Goal: Task Accomplishment & Management: Use online tool/utility

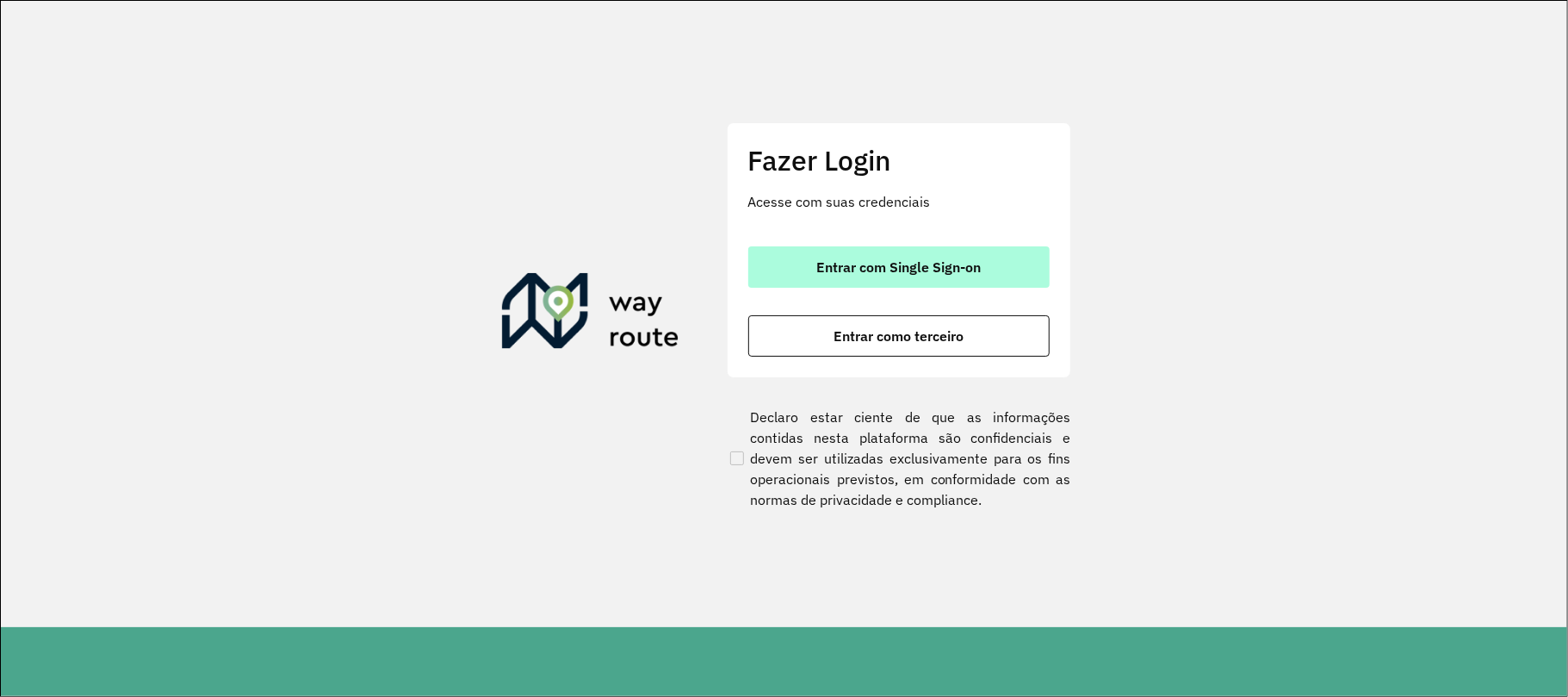
click at [900, 285] on button "Entrar com Single Sign-on" at bounding box center [899, 266] width 301 height 41
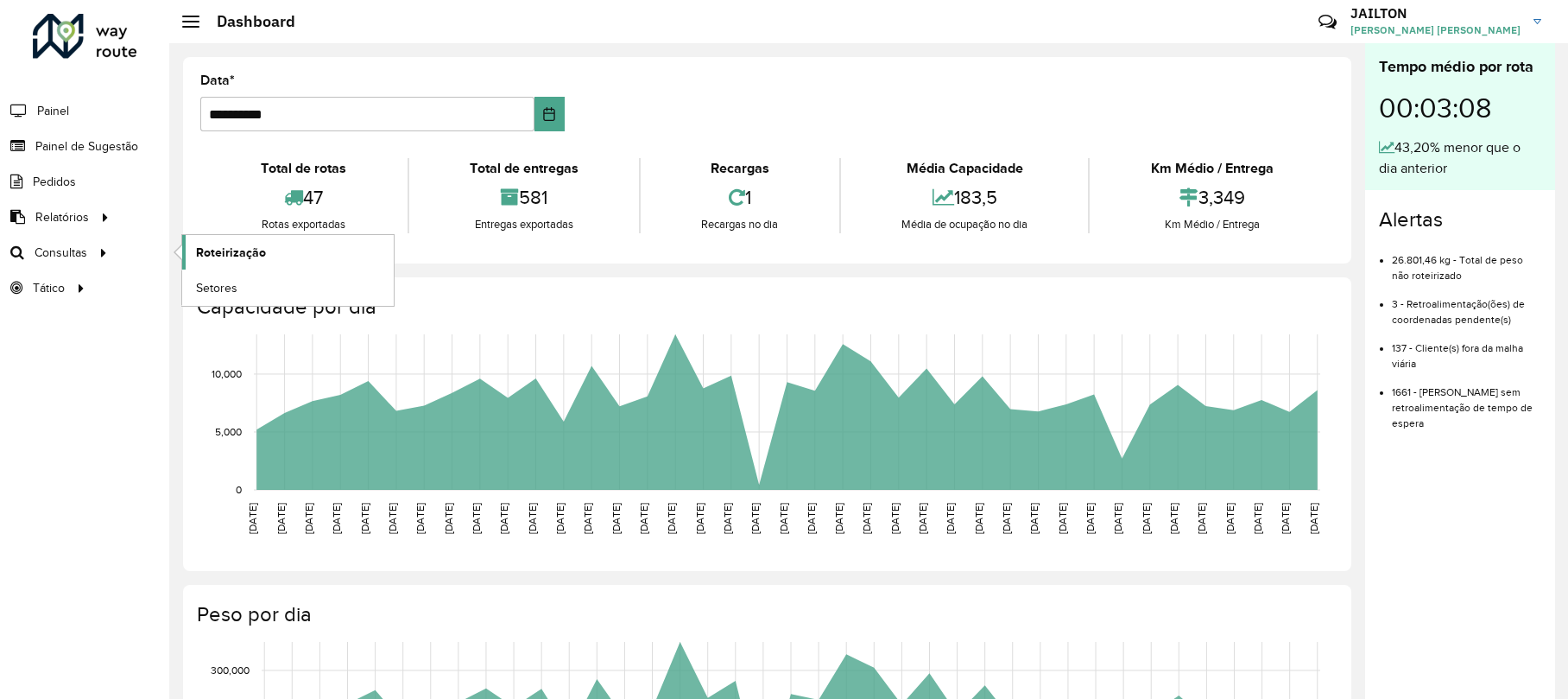
click at [262, 245] on span "Roteirização" at bounding box center [230, 253] width 69 height 18
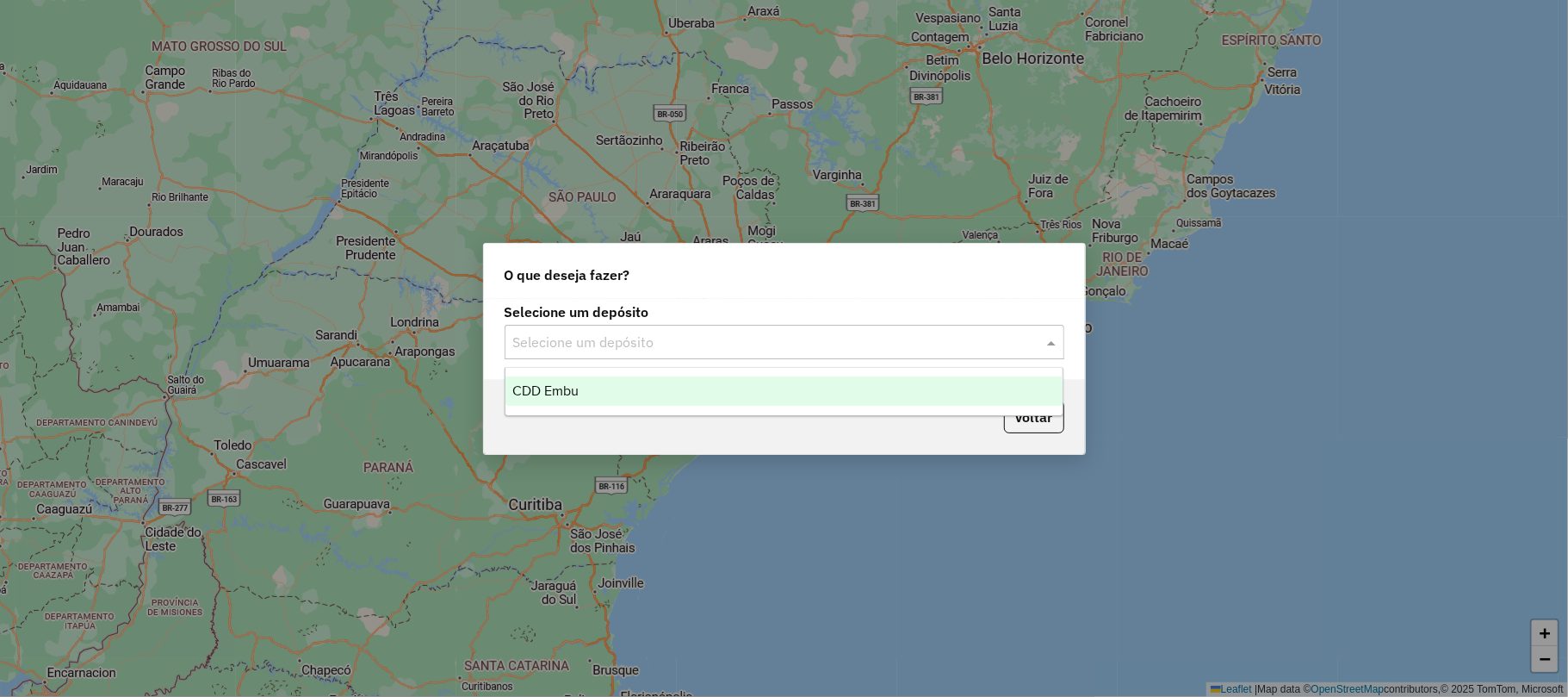
click at [739, 353] on div "Selecione um depósito" at bounding box center [784, 342] width 560 height 35
click at [670, 396] on div "CDD Embu" at bounding box center [784, 391] width 557 height 29
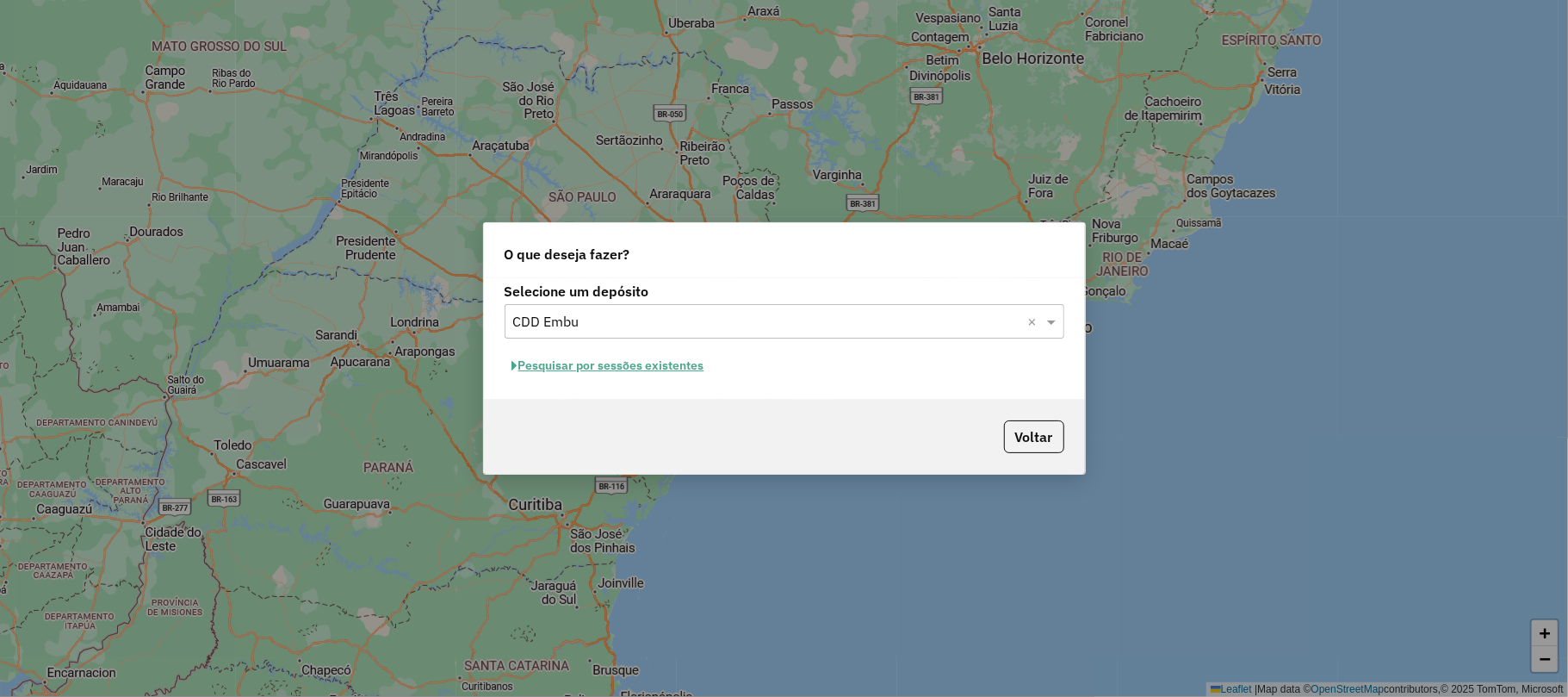
click at [597, 377] on button "Pesquisar por sessões existentes" at bounding box center [608, 365] width 208 height 26
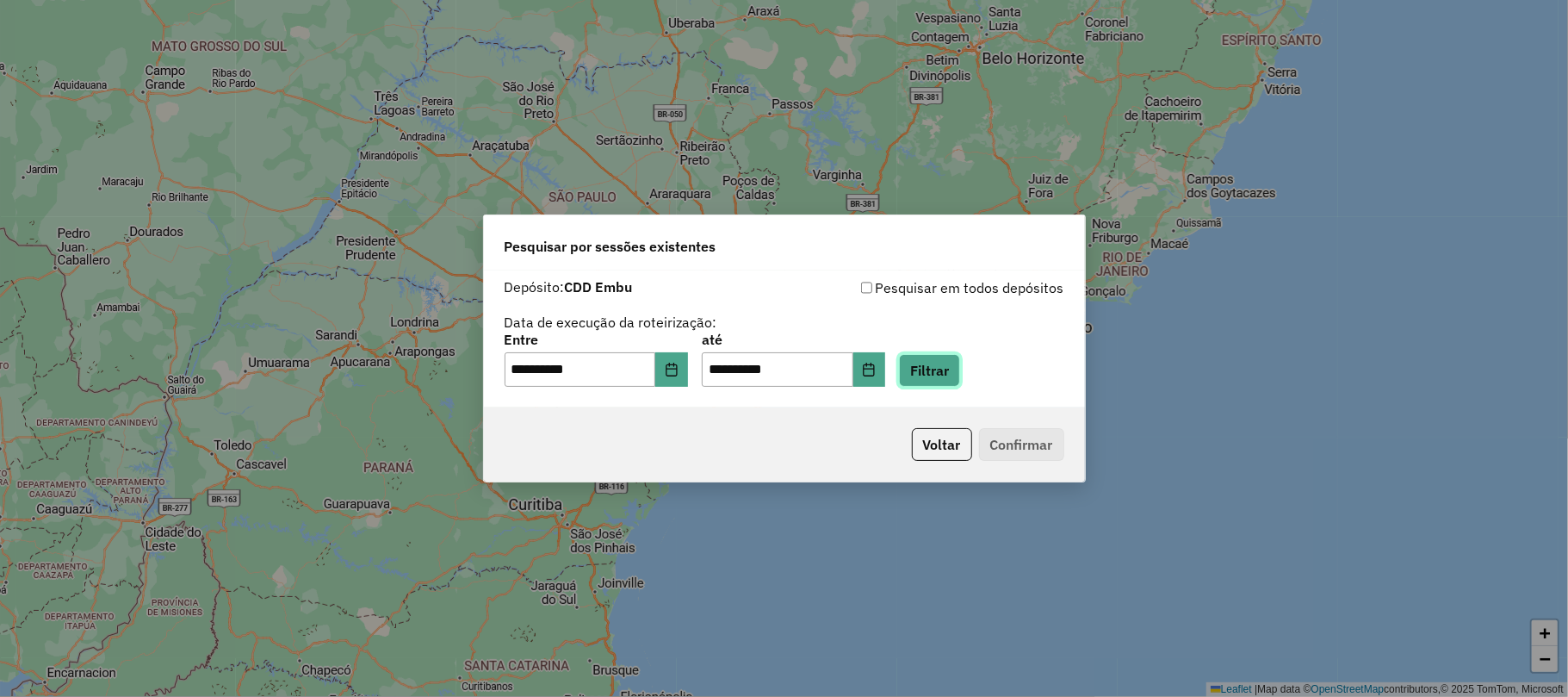
click at [961, 374] on button "Filtrar" at bounding box center [929, 370] width 61 height 33
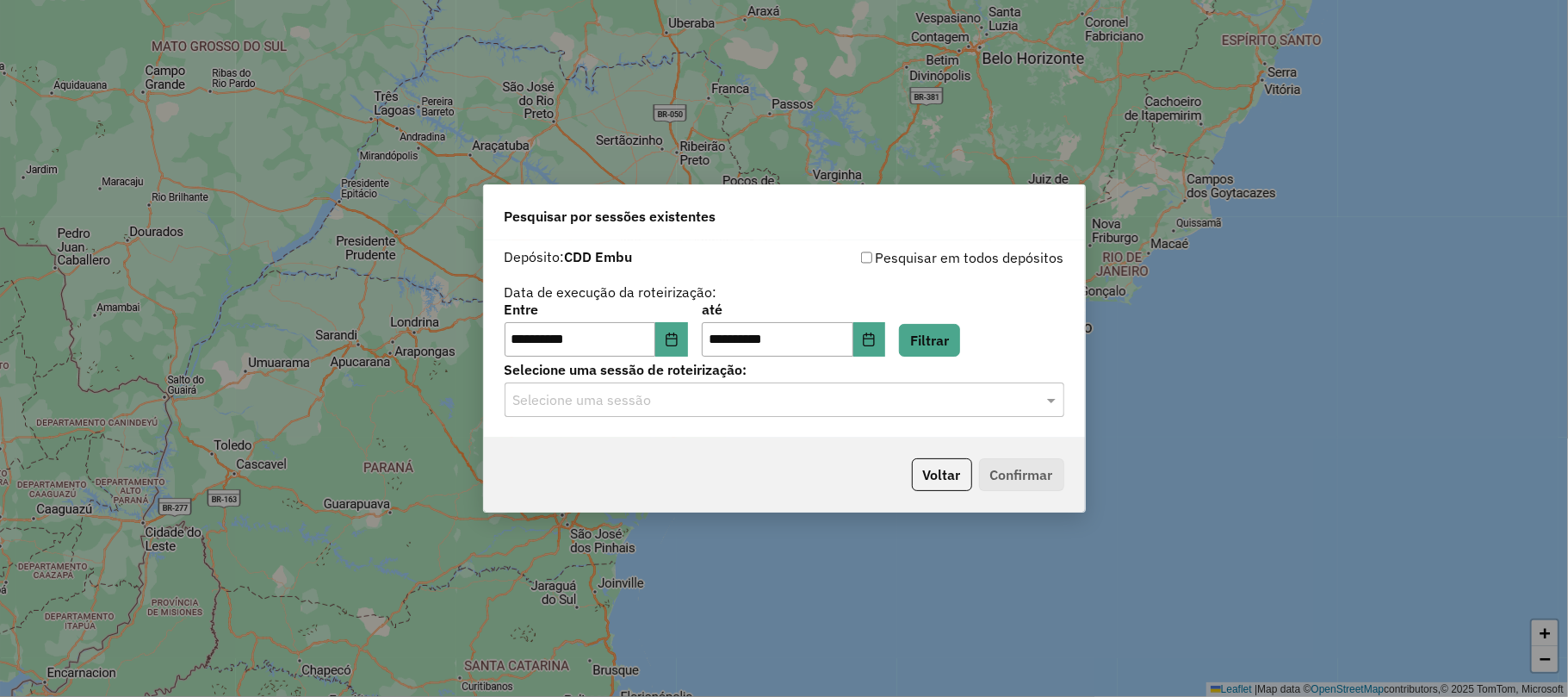
drag, startPoint x: 941, startPoint y: 438, endPoint x: 931, endPoint y: 429, distance: 13.5
click at [940, 438] on div "Voltar Confirmar" at bounding box center [784, 474] width 601 height 74
click at [914, 422] on div "**********" at bounding box center [784, 338] width 601 height 197
drag, startPoint x: 808, startPoint y: 418, endPoint x: 794, endPoint y: 413, distance: 14.9
click at [807, 418] on div "**********" at bounding box center [784, 338] width 601 height 197
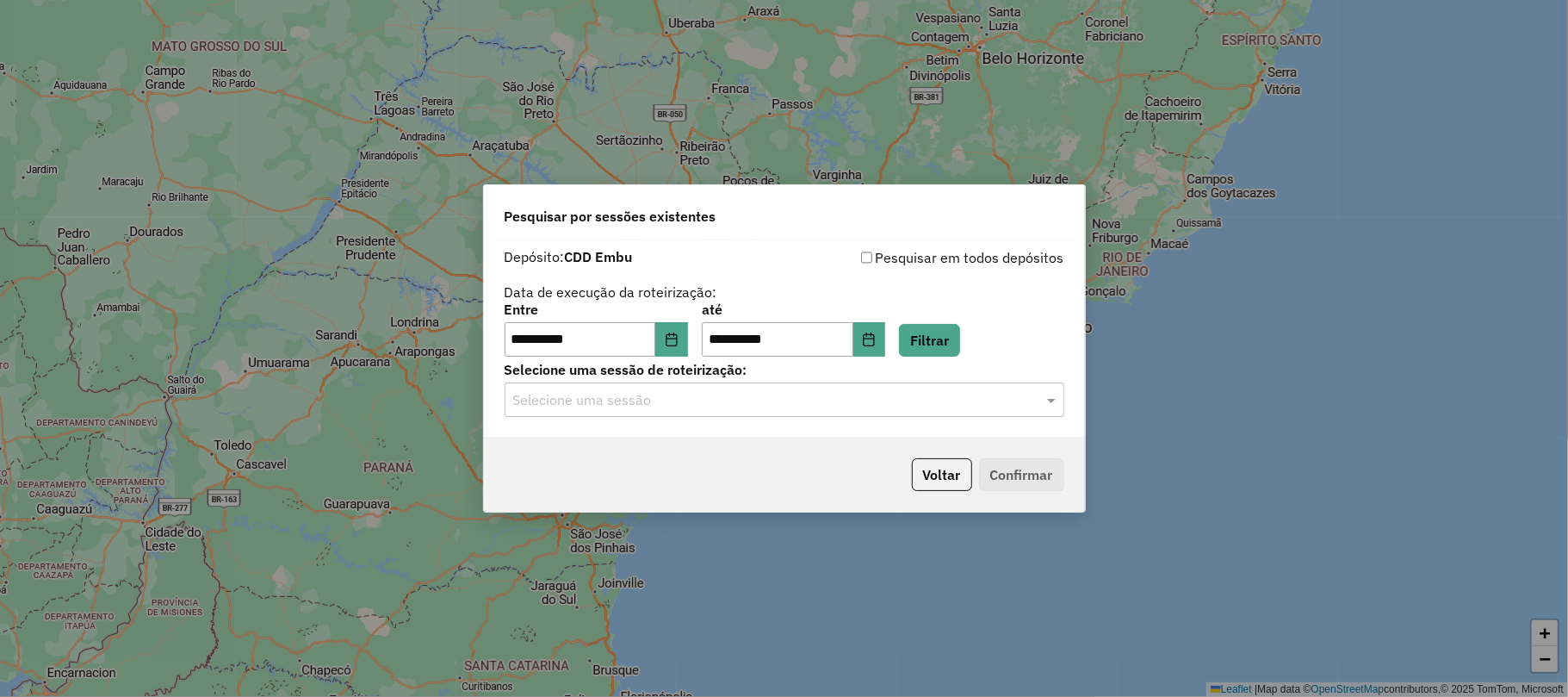
click at [774, 404] on input "text" at bounding box center [767, 401] width 508 height 21
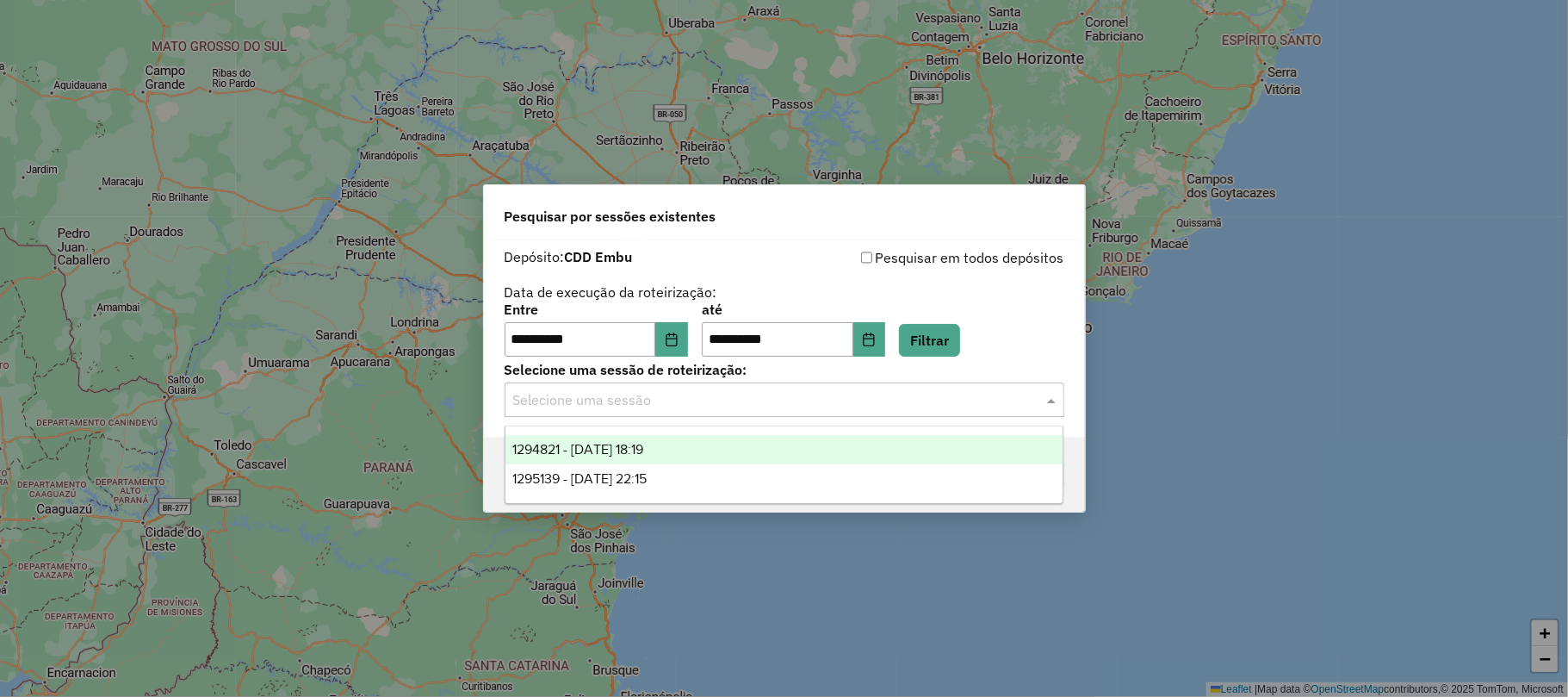
click at [643, 445] on span "1294821 - 15/10/2025 18:19" at bounding box center [578, 449] width 131 height 15
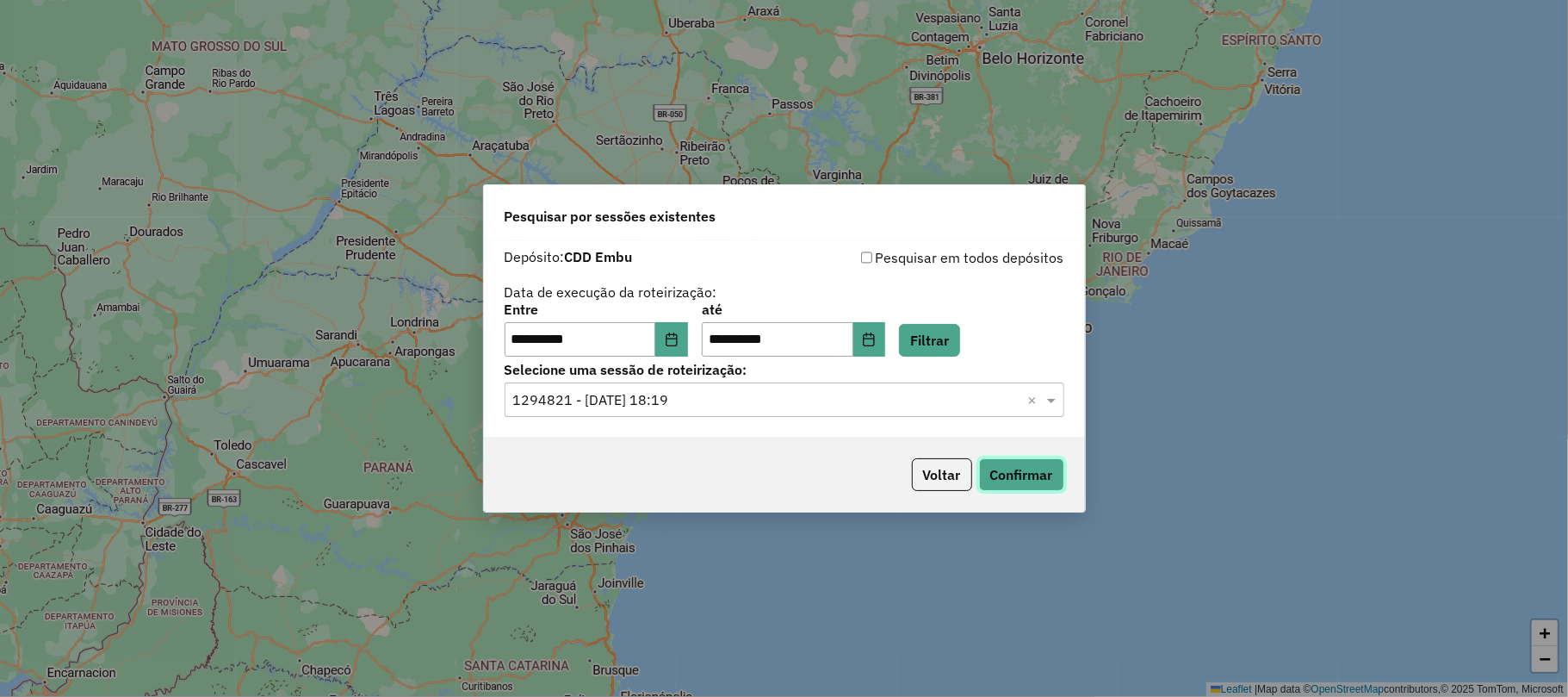
click at [1053, 467] on button "Confirmar" at bounding box center [1022, 474] width 85 height 33
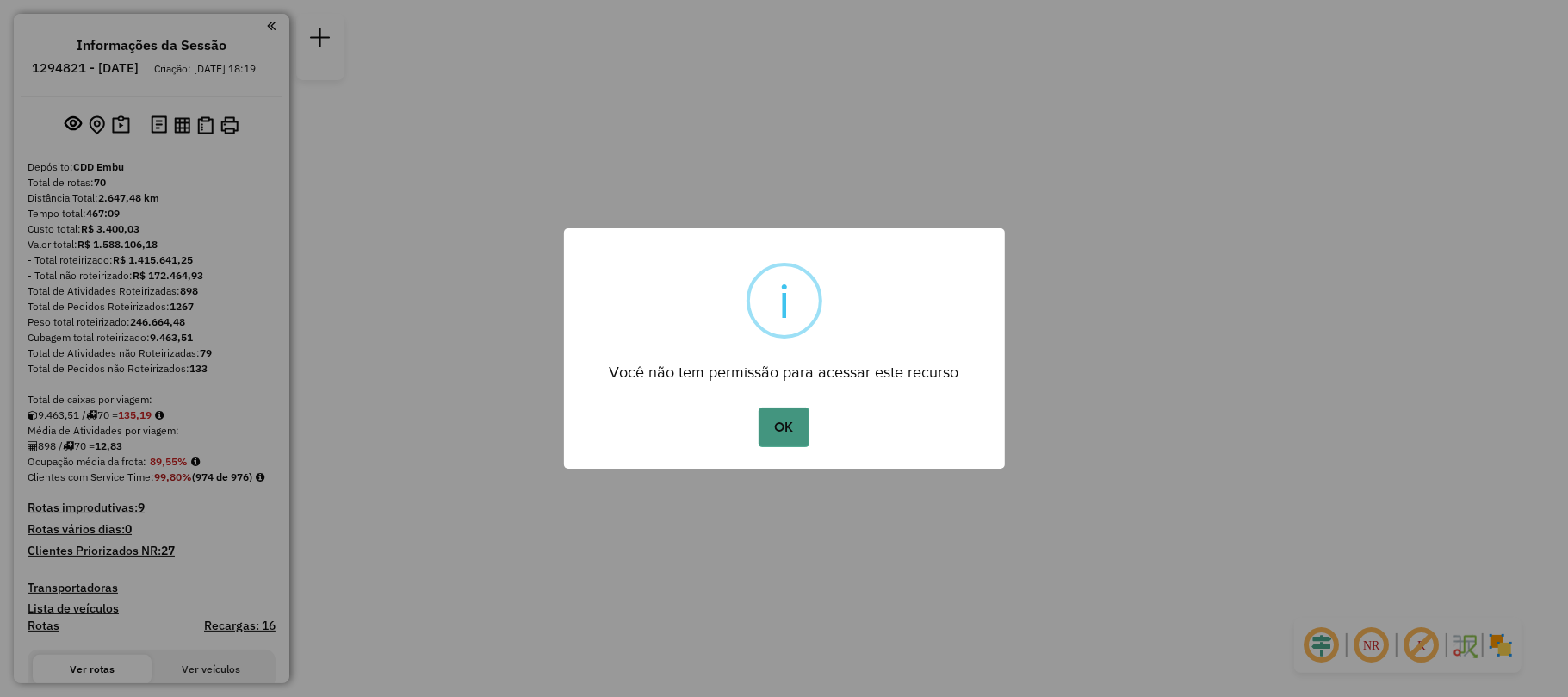
click at [790, 435] on button "OK" at bounding box center [784, 427] width 51 height 39
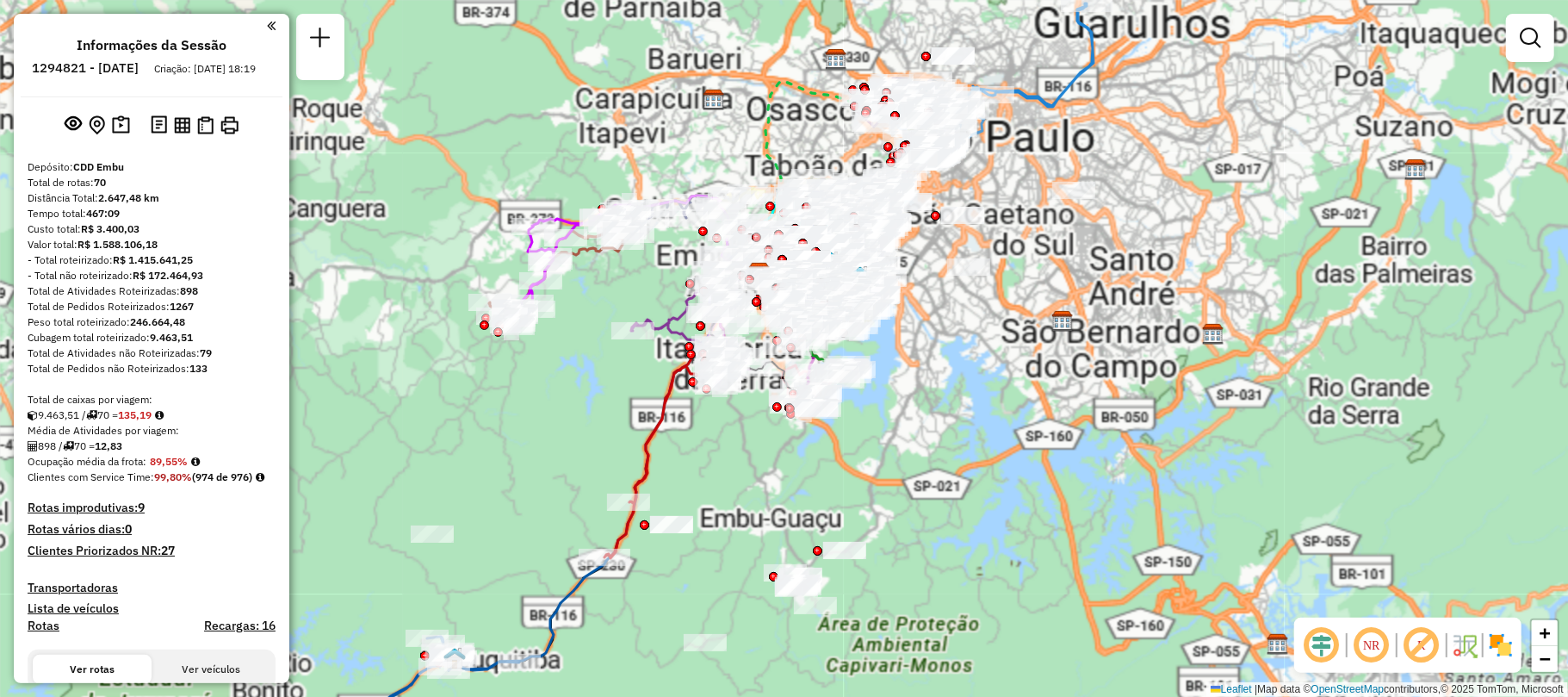
click at [768, 435] on div "Janela de atendimento Grade de atendimento Capacidade Transportadoras Veículos …" at bounding box center [784, 348] width 1568 height 697
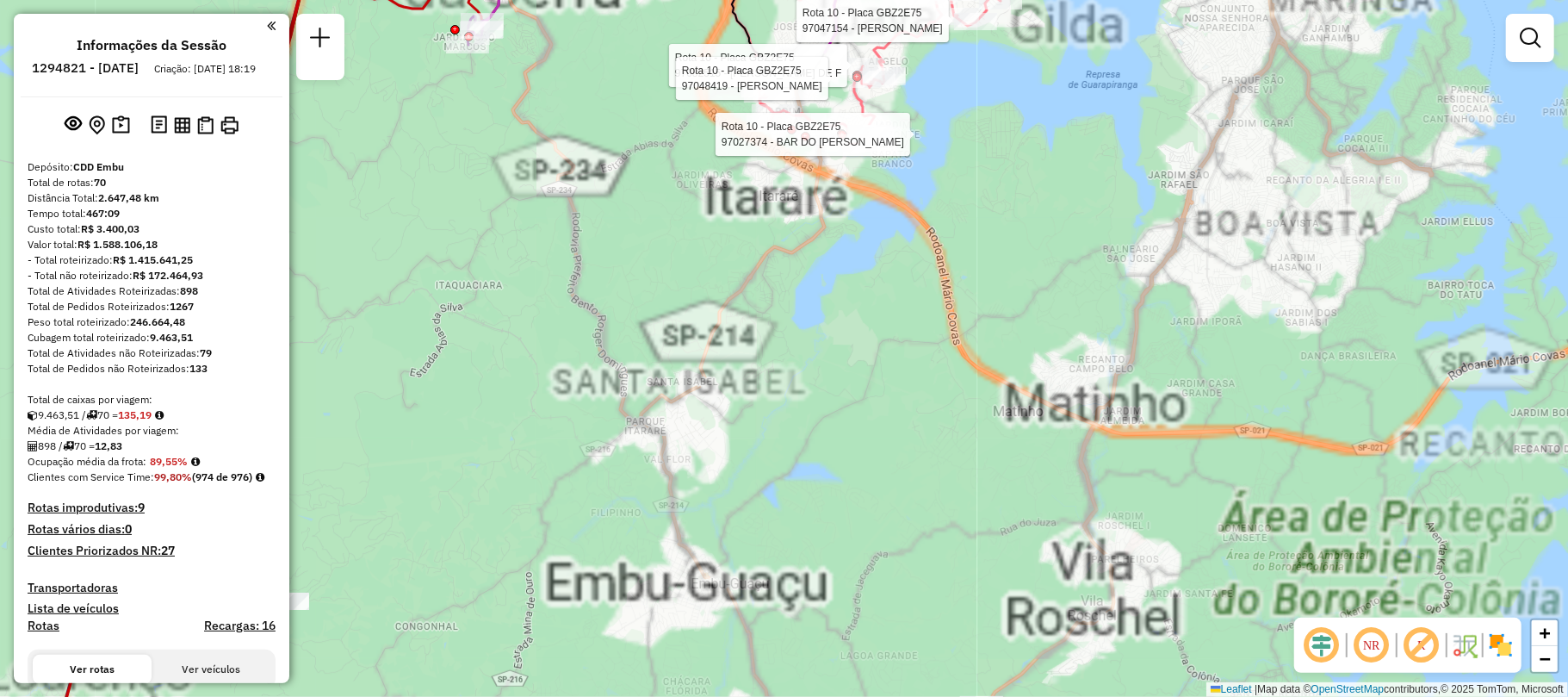
click at [919, 498] on div "Rota 10 - Placa GBZ2E75 97082515 - MARCIA LINHARES DE F Rota 10 - Placa GBZ2E75…" at bounding box center [784, 348] width 1568 height 697
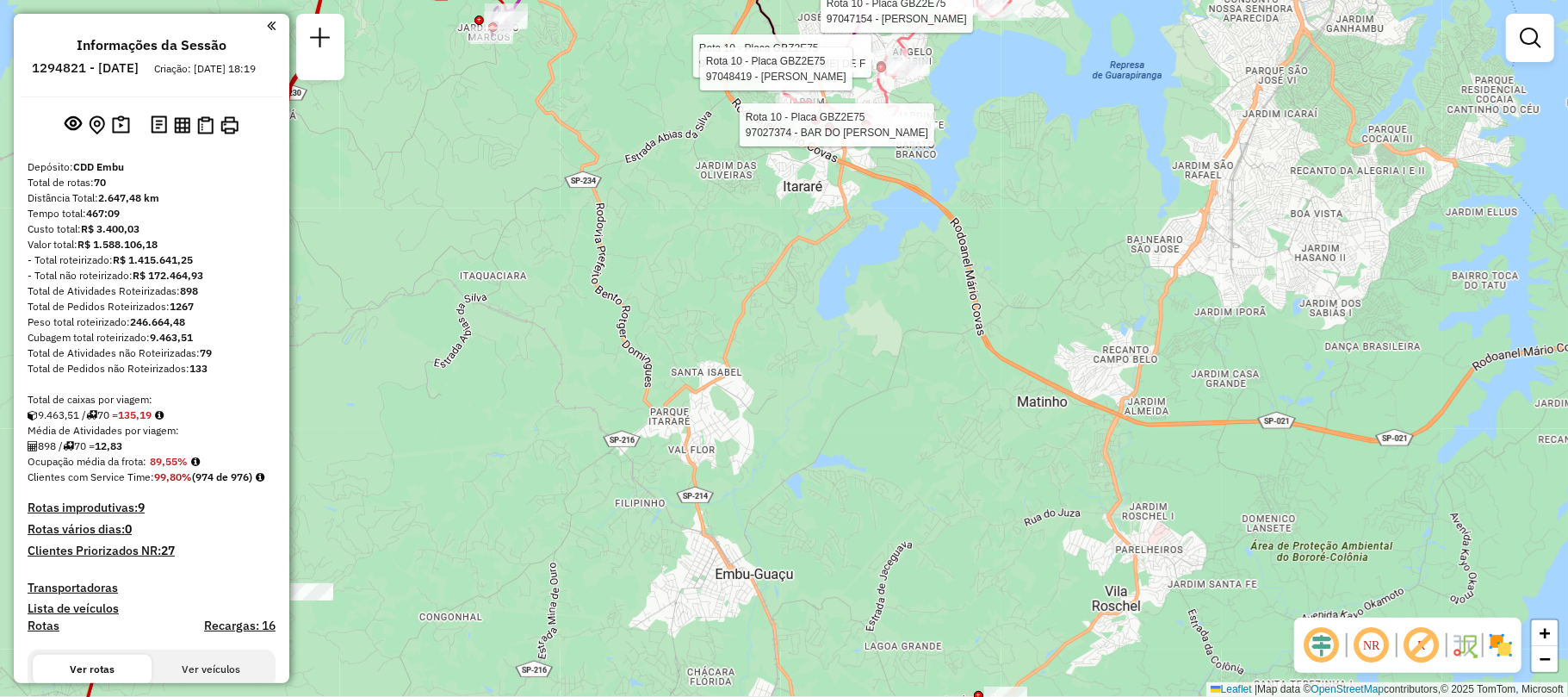
click at [977, 394] on div "Rota 10 - Placa GBZ2E75 97082515 - MARCIA LINHARES DE F Rota 10 - Placa GBZ2E75…" at bounding box center [784, 348] width 1568 height 697
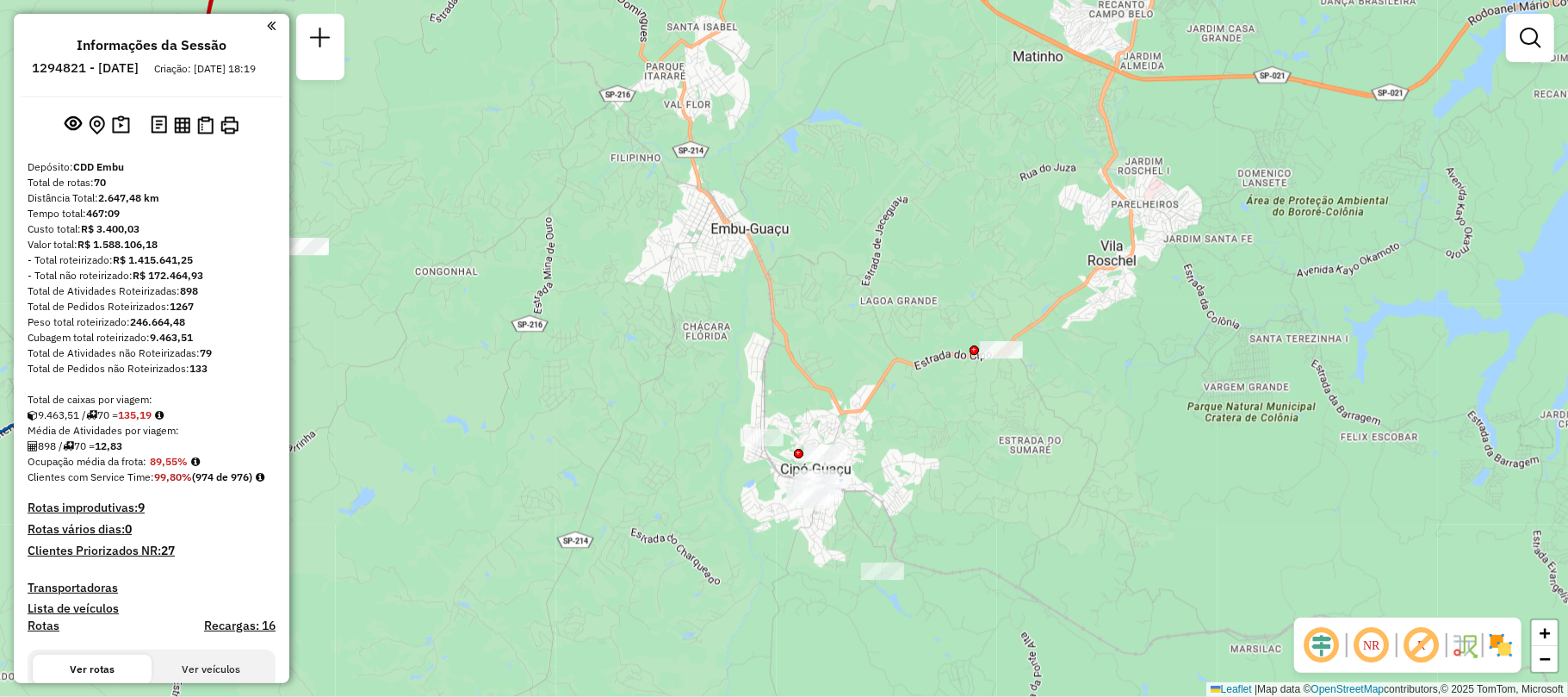
drag, startPoint x: 991, startPoint y: 329, endPoint x: 971, endPoint y: 55, distance: 274.7
click at [971, 55] on div "Rota 10 - Placa GBZ2E75 97082515 - MARCIA LINHARES DE F Rota 10 - Placa GBZ2E75…" at bounding box center [784, 348] width 1568 height 697
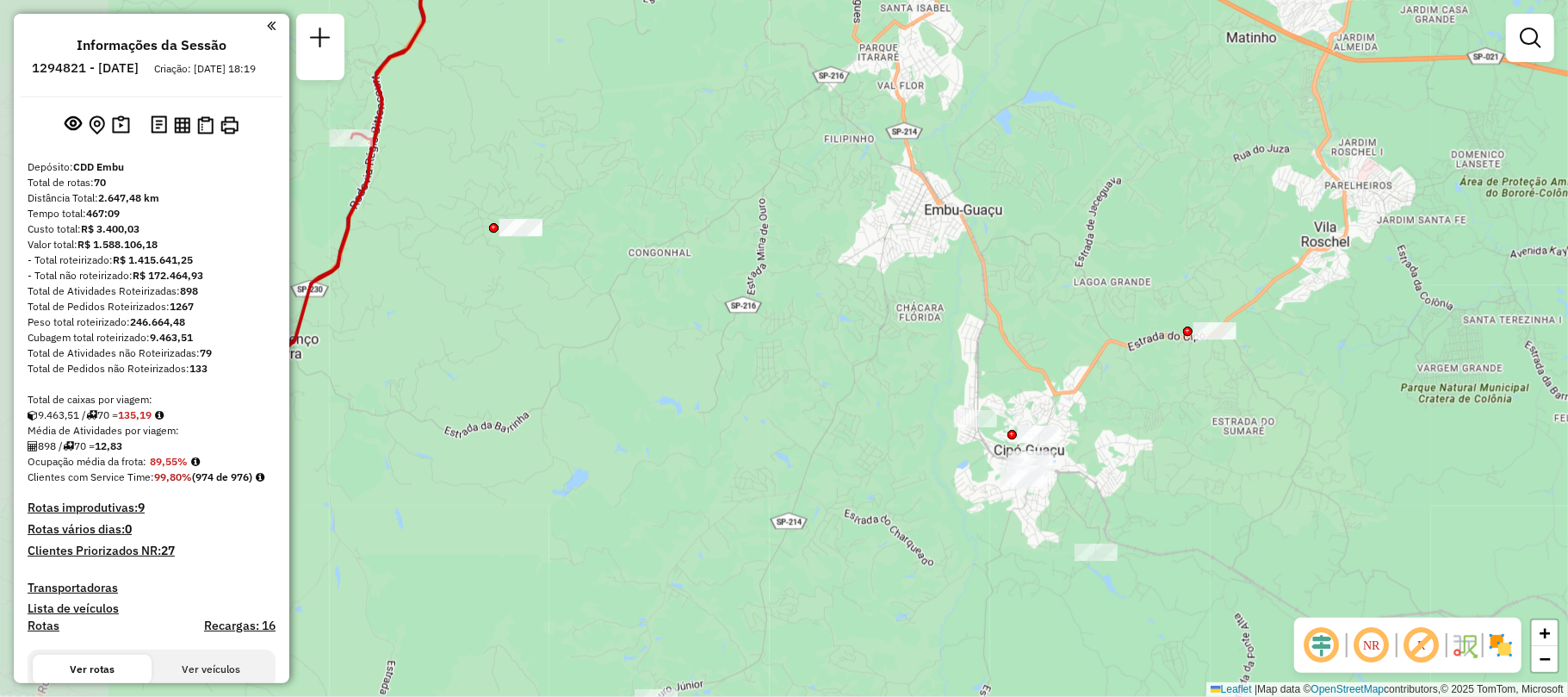
drag, startPoint x: 667, startPoint y: 348, endPoint x: 794, endPoint y: 348, distance: 127.0
click at [794, 348] on div "Rota 10 - Placa GBZ2E75 97082515 - MARCIA LINHARES DE F Rota 10 - Placa GBZ2E75…" at bounding box center [784, 348] width 1568 height 697
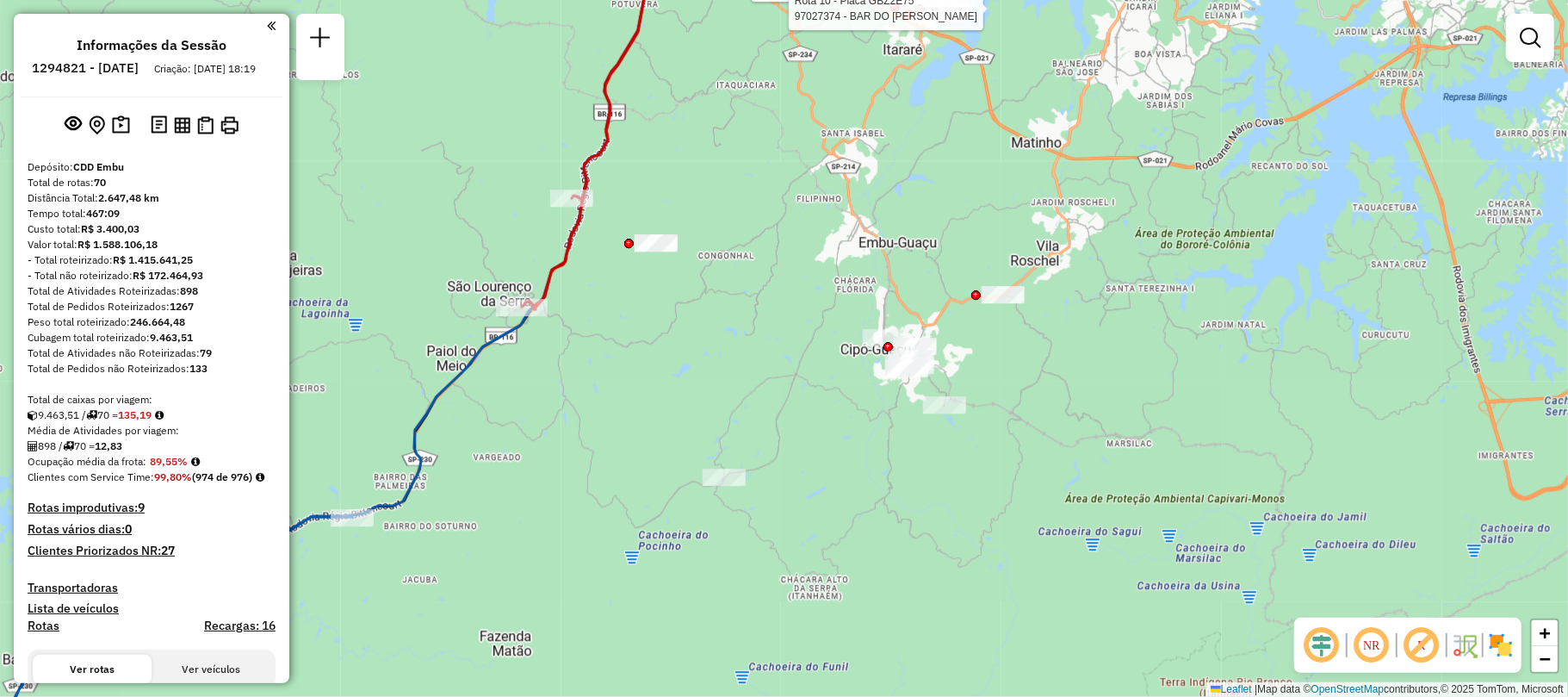
drag, startPoint x: 827, startPoint y: 355, endPoint x: 827, endPoint y: 295, distance: 60.0
click at [827, 296] on div "Rota 10 - Placa GBZ2E75 97082515 - MARCIA LINHARES DE F Rota 10 - Placa GBZ2E75…" at bounding box center [784, 348] width 1568 height 697
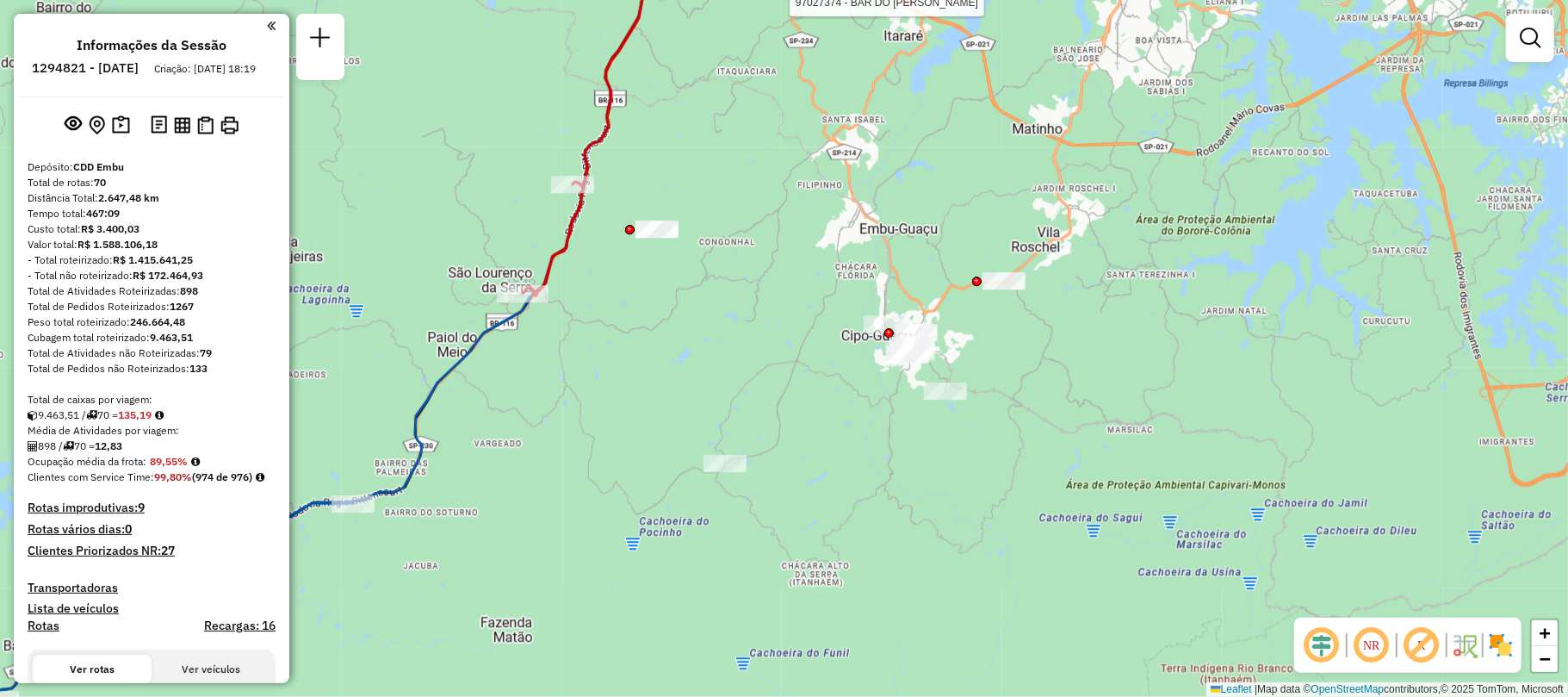
click at [827, 295] on div "Rota 10 - Placa GBZ2E75 97082515 - MARCIA LINHARES DE F Rota 10 - Placa GBZ2E75…" at bounding box center [784, 348] width 1568 height 697
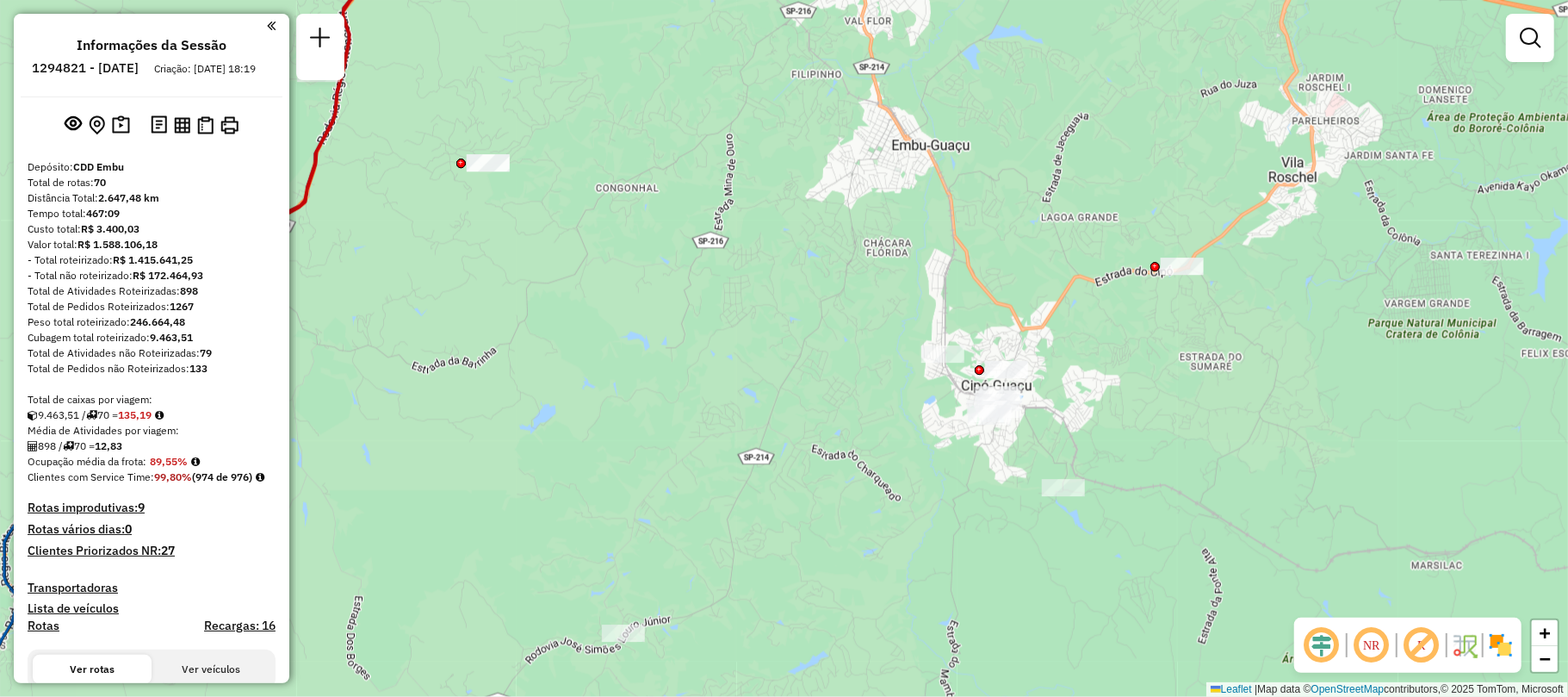
click at [1506, 649] on img at bounding box center [1501, 645] width 27 height 27
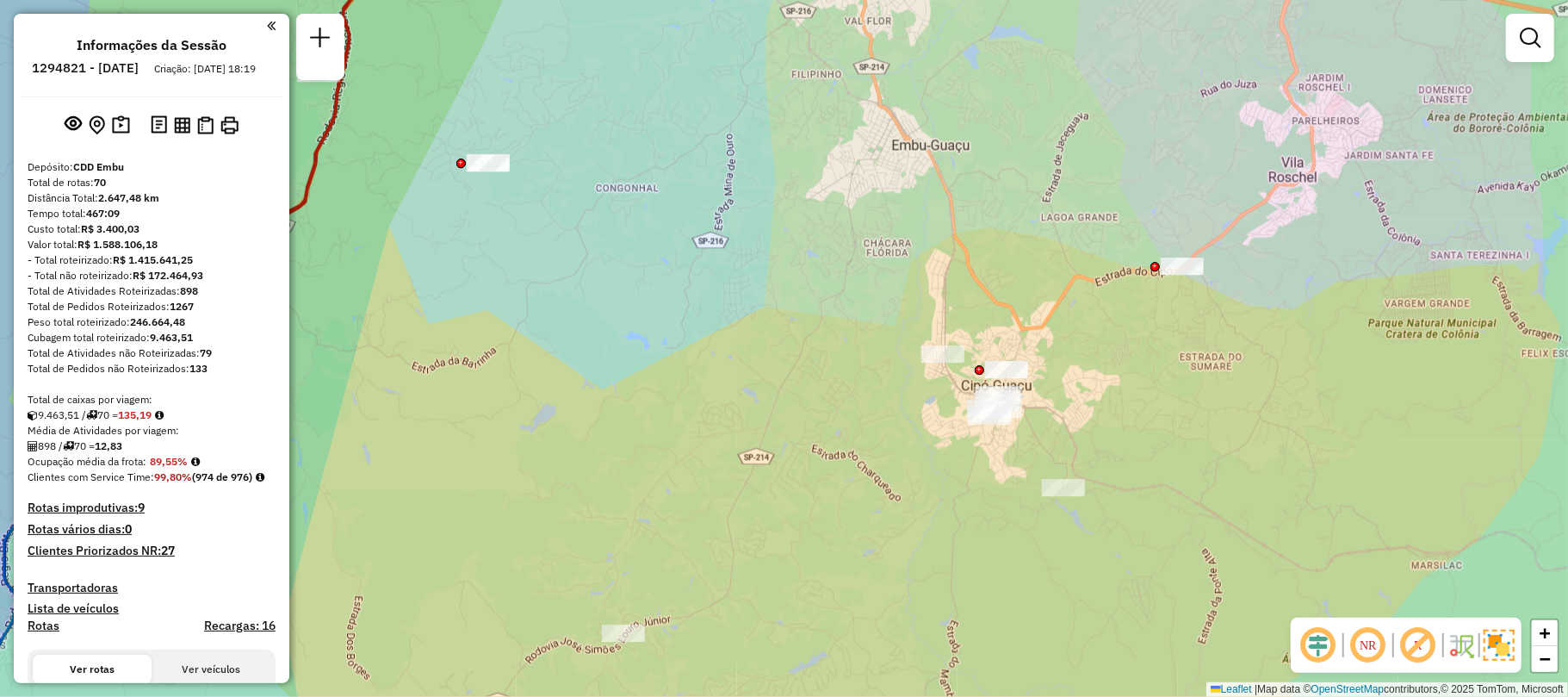
click at [1371, 642] on em at bounding box center [1368, 645] width 41 height 41
click at [1372, 636] on em at bounding box center [1368, 645] width 41 height 41
click at [1417, 649] on em at bounding box center [1418, 645] width 41 height 41
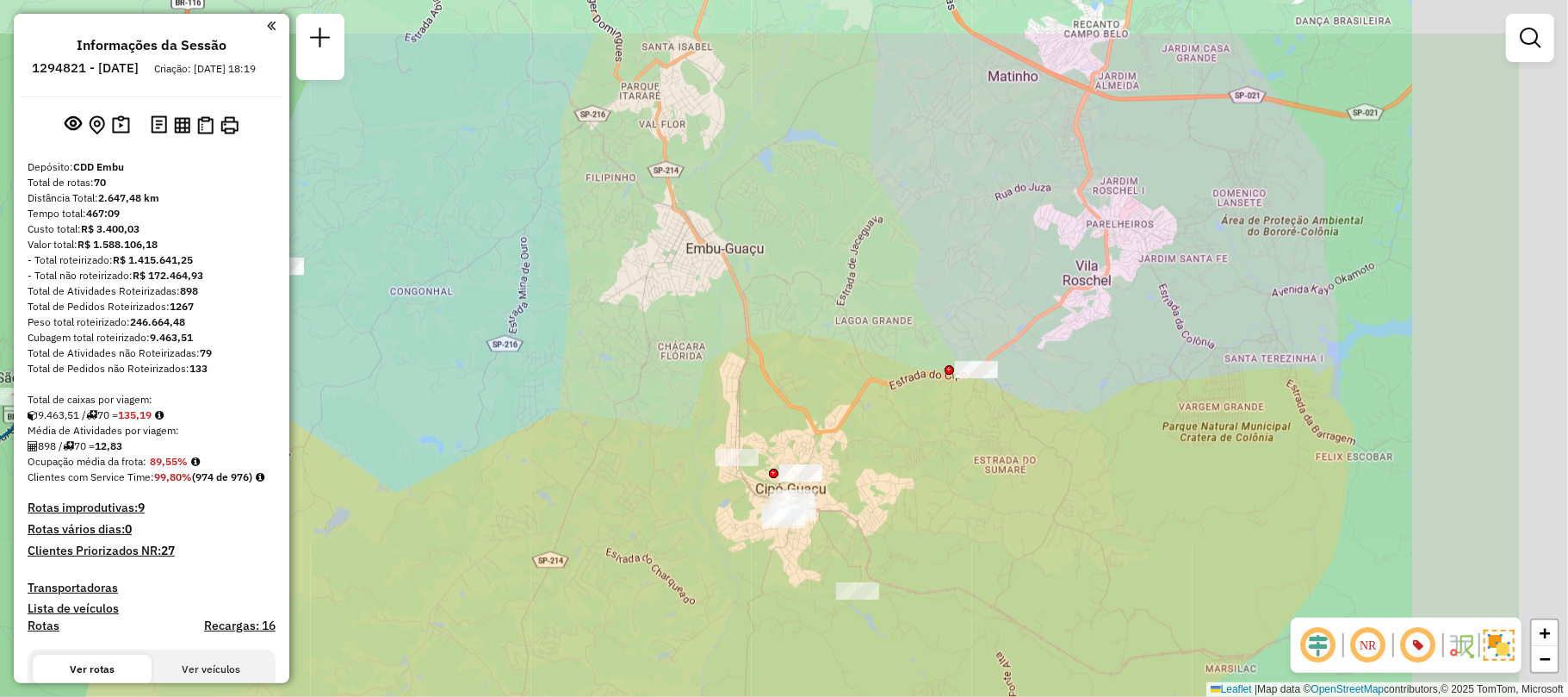
drag, startPoint x: 538, startPoint y: 477, endPoint x: 527, endPoint y: 317, distance: 160.4
click at [501, 493] on div "Janela de atendimento Grade de atendimento Capacidade Transportadoras Veículos …" at bounding box center [784, 348] width 1568 height 697
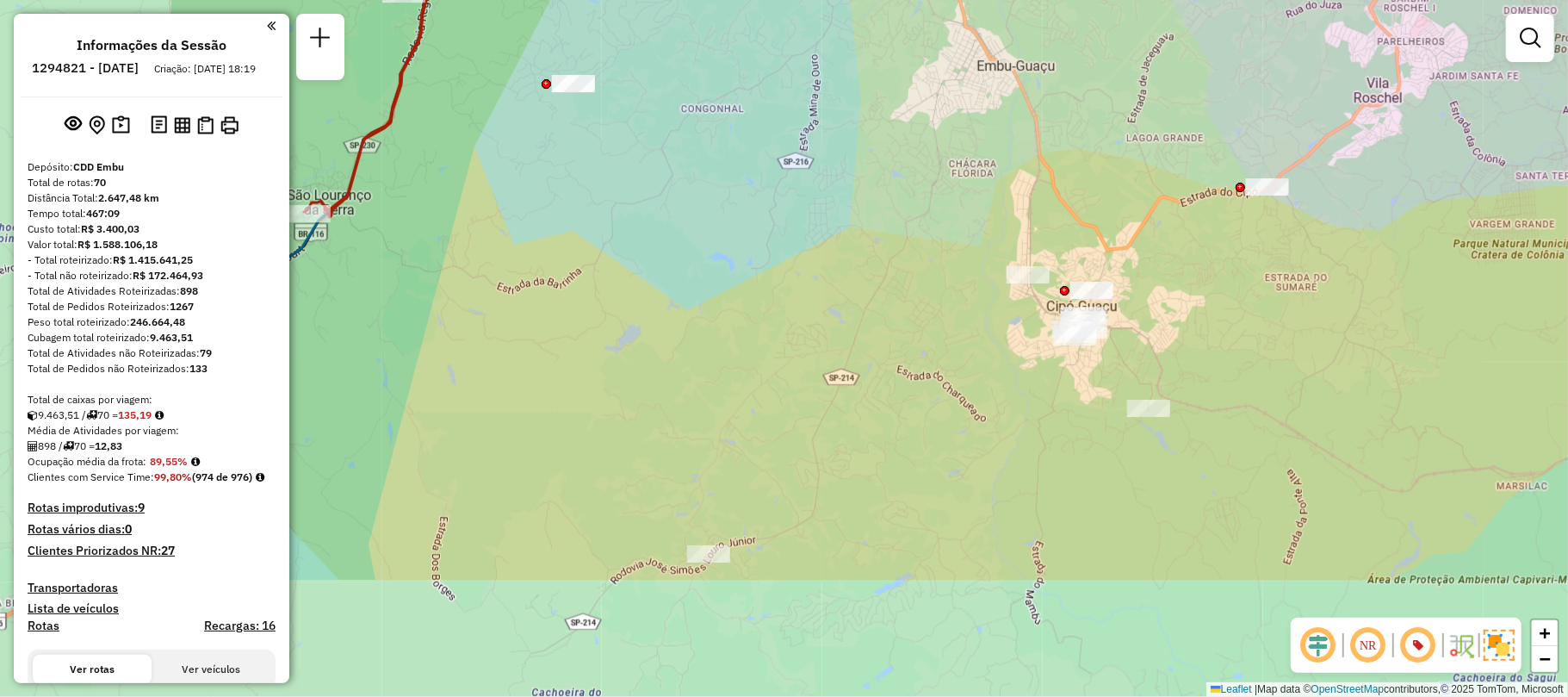
drag, startPoint x: 566, startPoint y: 373, endPoint x: 894, endPoint y: 186, distance: 377.6
click at [894, 186] on div "Janela de atendimento Grade de atendimento Capacidade Transportadoras Veículos …" at bounding box center [784, 348] width 1568 height 697
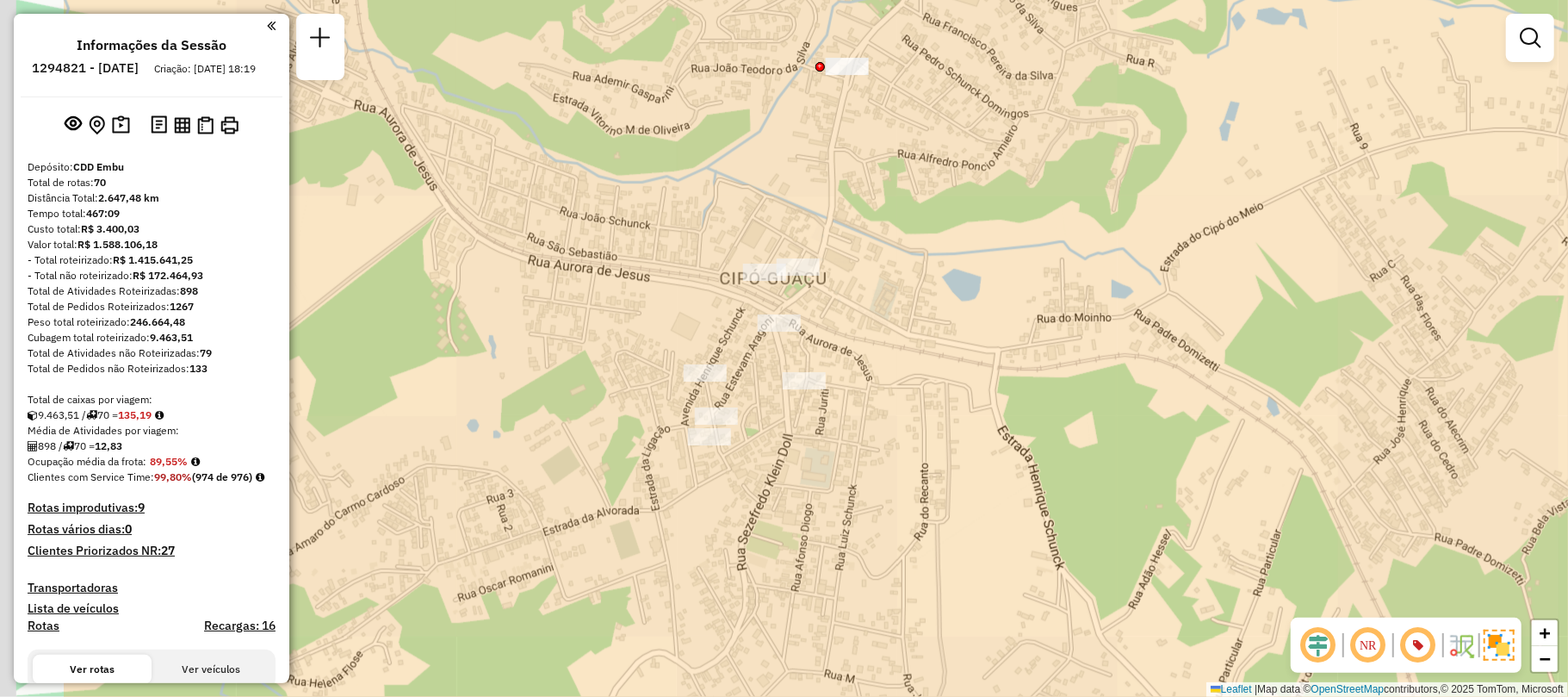
drag, startPoint x: 680, startPoint y: 403, endPoint x: 920, endPoint y: 352, distance: 245.4
click at [920, 352] on div "Janela de atendimento Grade de atendimento Capacidade Transportadoras Veículos …" at bounding box center [784, 348] width 1568 height 697
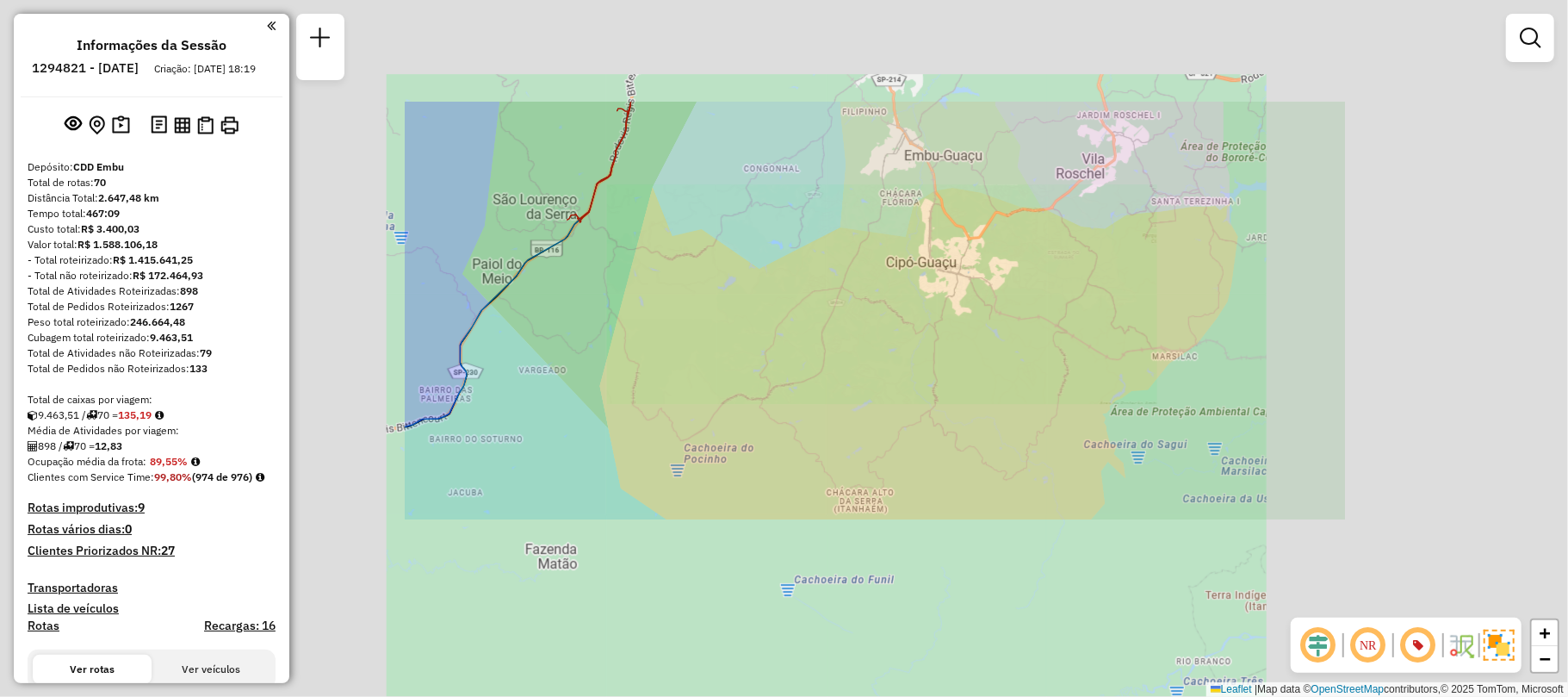
drag, startPoint x: 983, startPoint y: 181, endPoint x: 1042, endPoint y: 357, distance: 185.6
click at [987, 192] on div "Janela de atendimento Grade de atendimento Capacidade Transportadoras Veículos …" at bounding box center [784, 348] width 1568 height 697
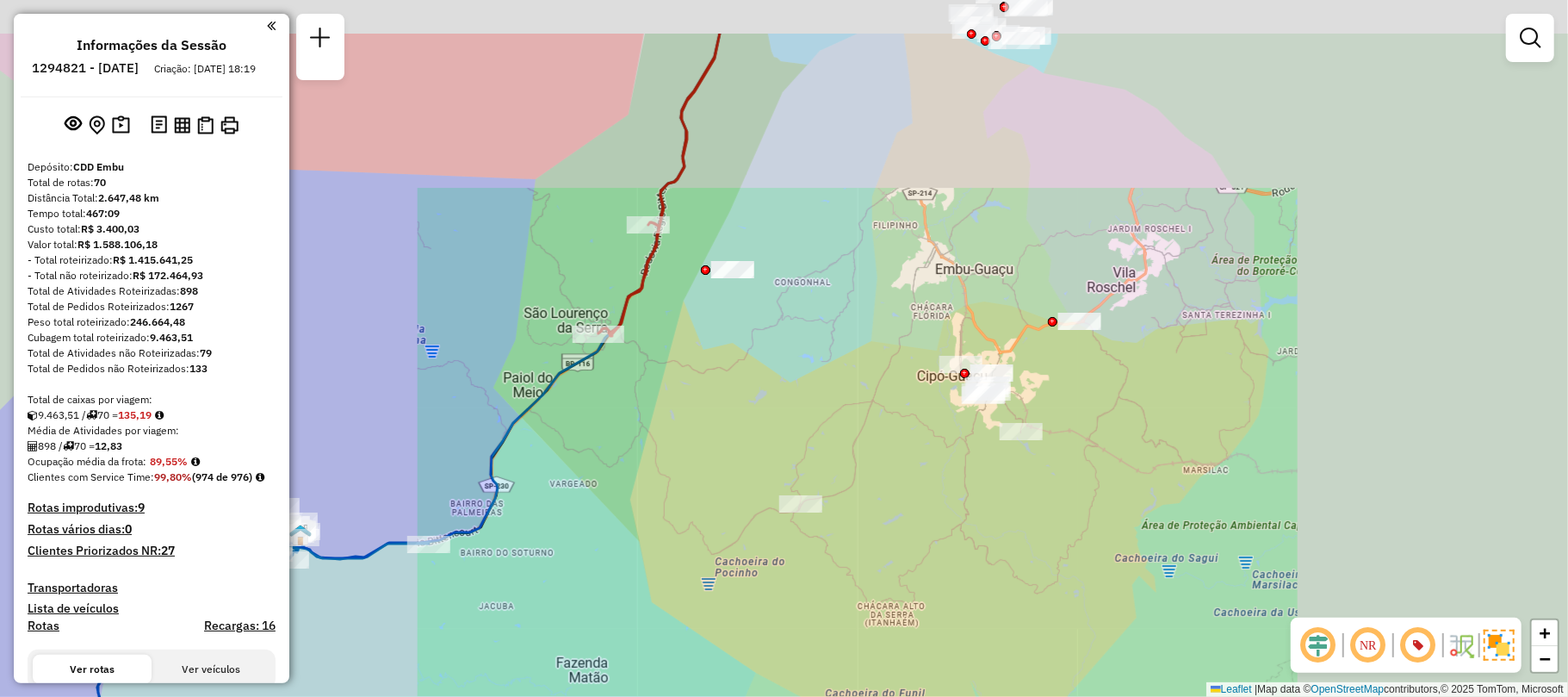
click at [1042, 357] on div "Janela de atendimento Grade de atendimento Capacidade Transportadoras Veículos …" at bounding box center [784, 348] width 1568 height 697
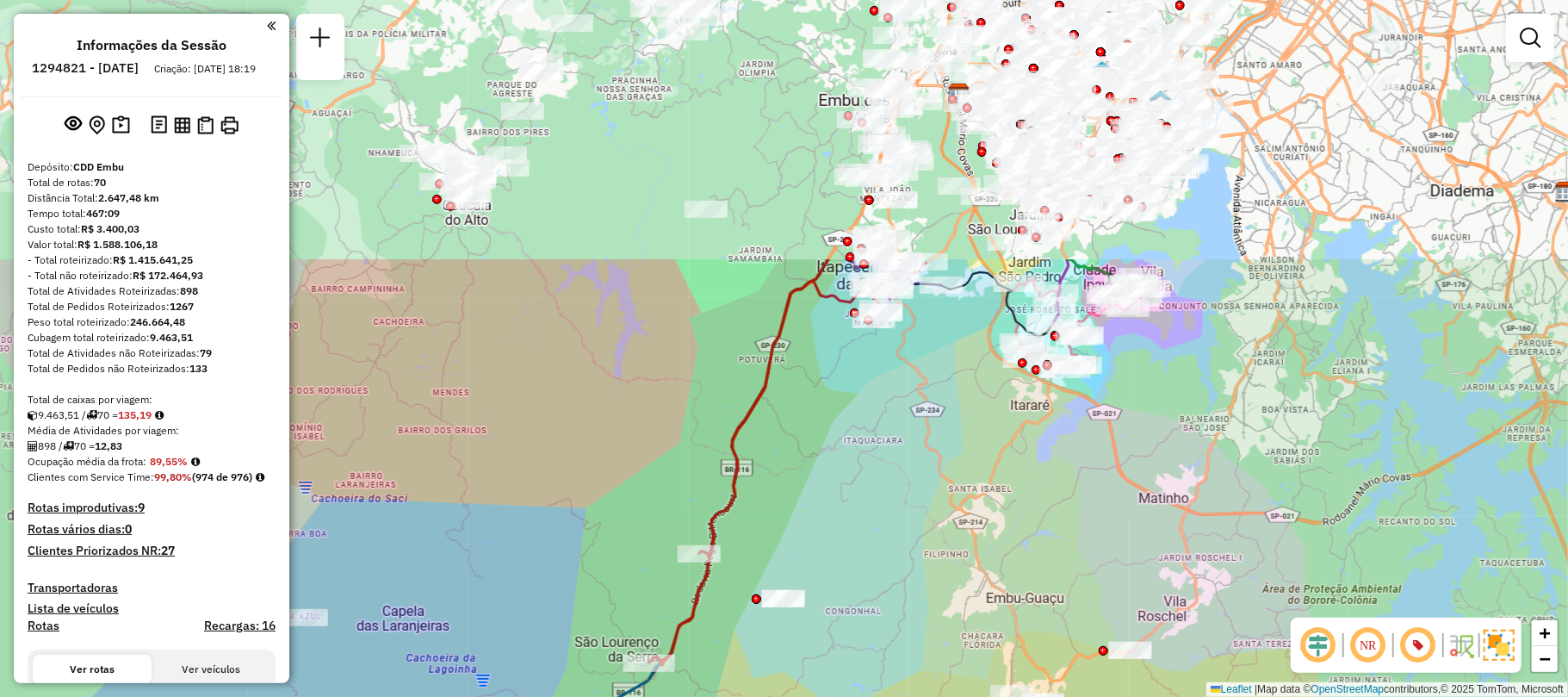
drag, startPoint x: 1103, startPoint y: 369, endPoint x: 1103, endPoint y: 498, distance: 129.0
click at [1103, 498] on div "Janela de atendimento Grade de atendimento Capacidade Transportadoras Veículos …" at bounding box center [784, 348] width 1568 height 697
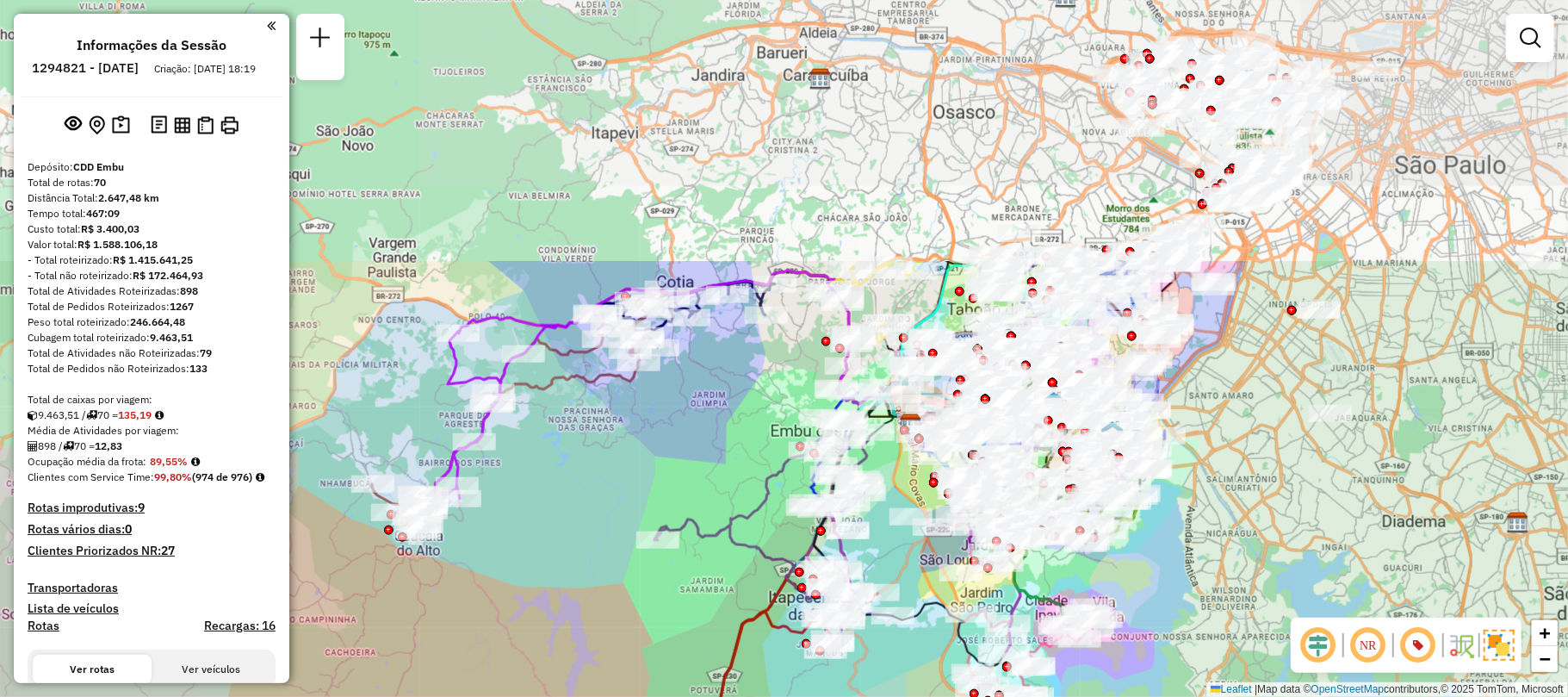
drag, startPoint x: 1260, startPoint y: 156, endPoint x: 1211, endPoint y: 487, distance: 334.6
click at [1211, 487] on div "Janela de atendimento Grade de atendimento Capacidade Transportadoras Veículos …" at bounding box center [784, 348] width 1568 height 697
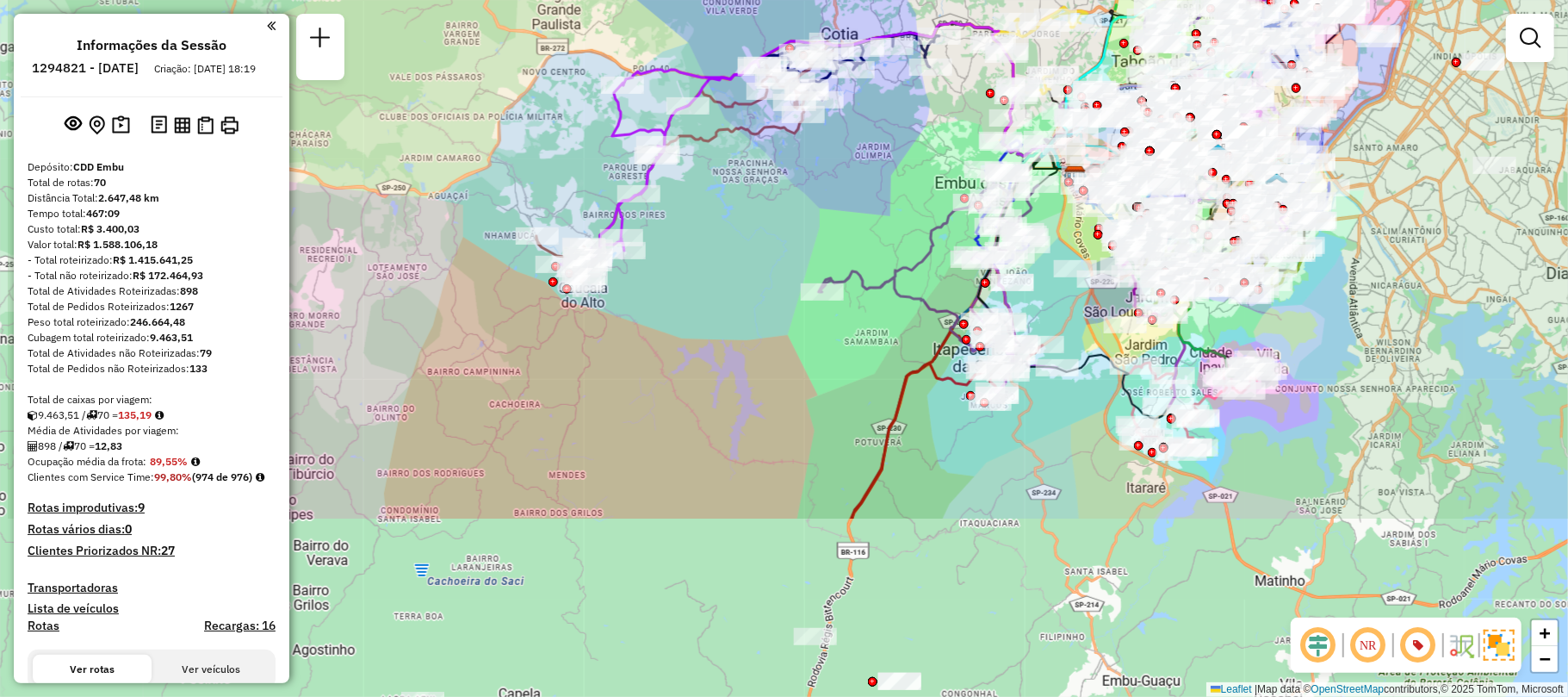
drag, startPoint x: 645, startPoint y: 434, endPoint x: 810, endPoint y: 186, distance: 297.9
click at [810, 186] on div "Janela de atendimento Grade de atendimento Capacidade Transportadoras Veículos …" at bounding box center [784, 348] width 1568 height 697
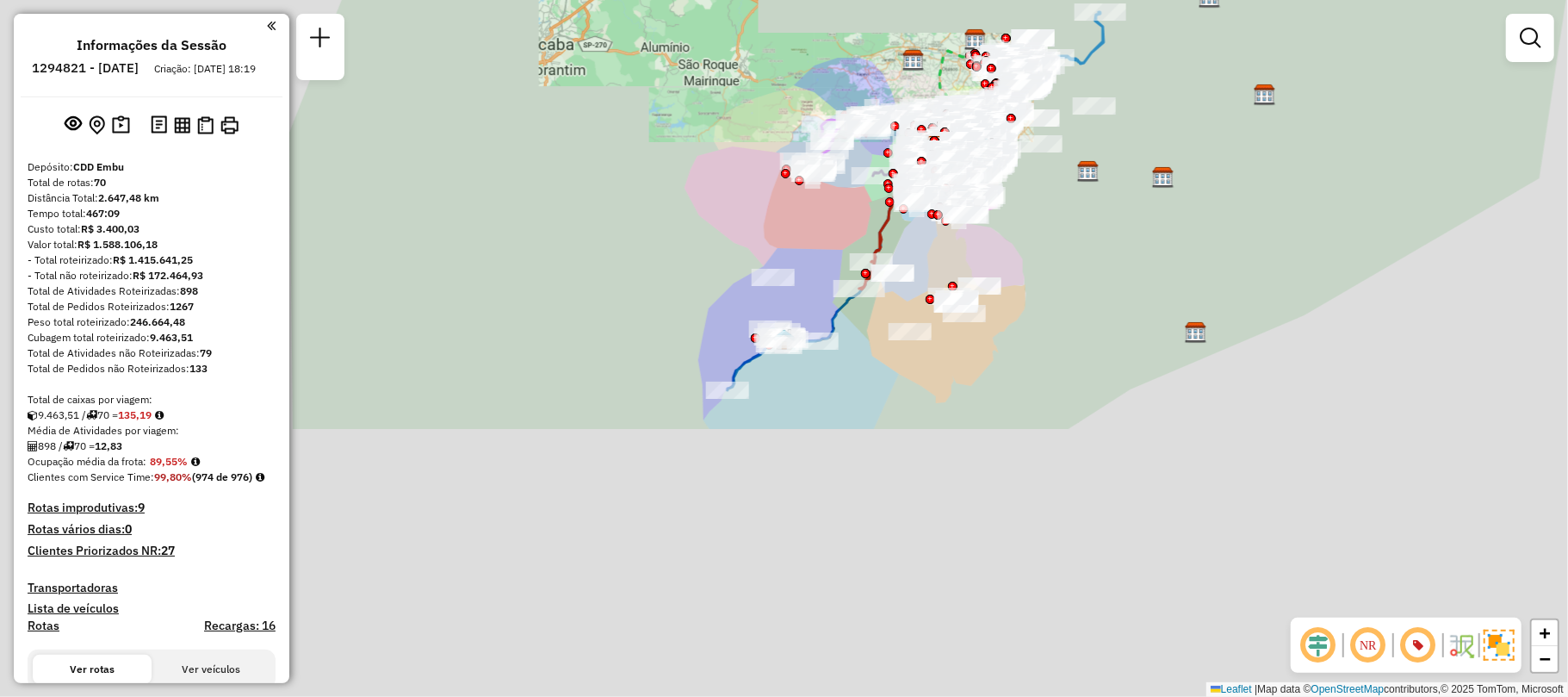
drag, startPoint x: 894, startPoint y: 600, endPoint x: 910, endPoint y: 174, distance: 426.3
click at [910, 174] on div "Rota 10 - Placa GBZ2E75 97020310 - [PERSON_NAME] Janela de atendimento Grade de…" at bounding box center [784, 348] width 1568 height 697
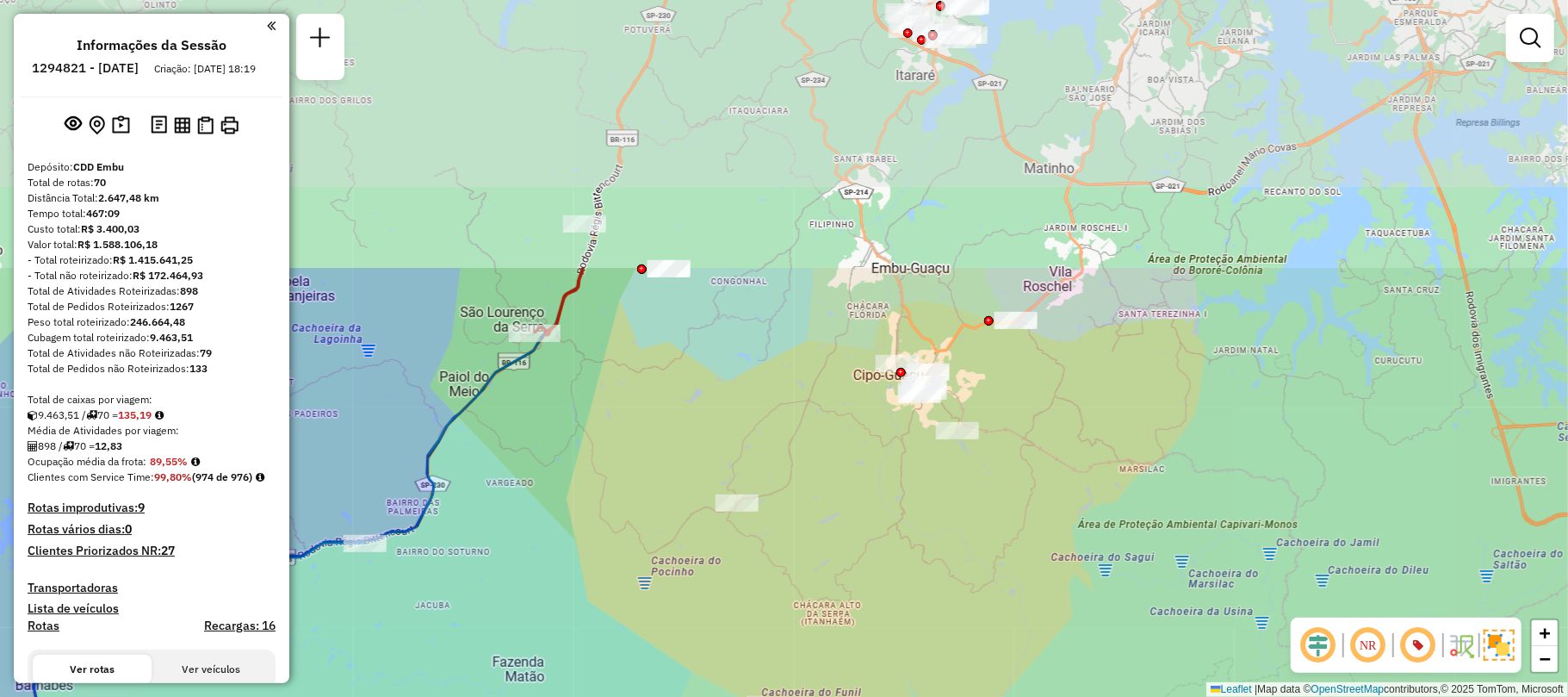
drag, startPoint x: 1076, startPoint y: 136, endPoint x: 1022, endPoint y: 417, distance: 286.1
click at [1022, 417] on div "Janela de atendimento Grade de atendimento Capacidade Transportadoras Veículos …" at bounding box center [784, 348] width 1568 height 697
